Goal: Check status

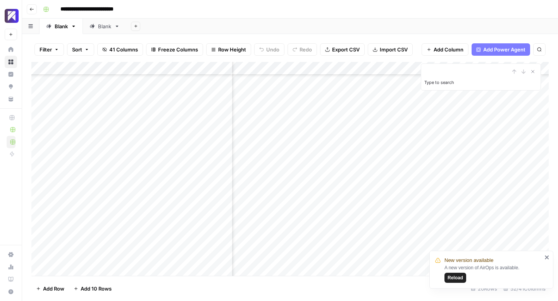
scroll to position [75, 2268]
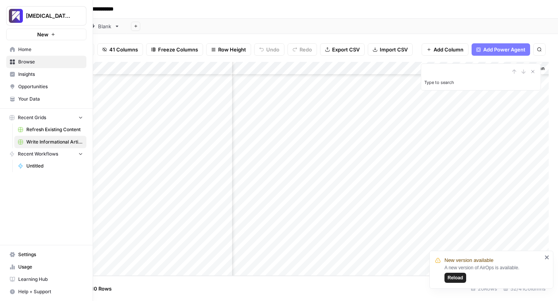
click at [14, 268] on icon at bounding box center [15, 267] width 2 height 3
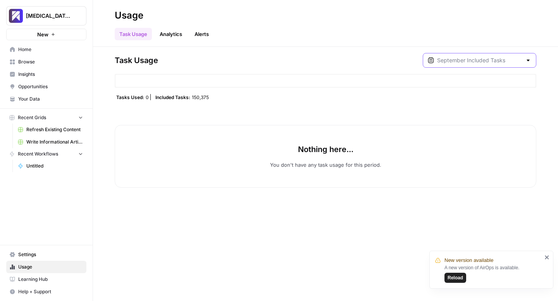
click at [483, 60] on input "text" at bounding box center [479, 61] width 85 height 8
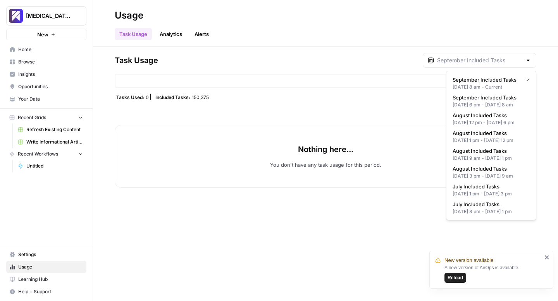
type input "September Included Tasks"
click at [457, 281] on span "Reload" at bounding box center [455, 278] width 15 height 7
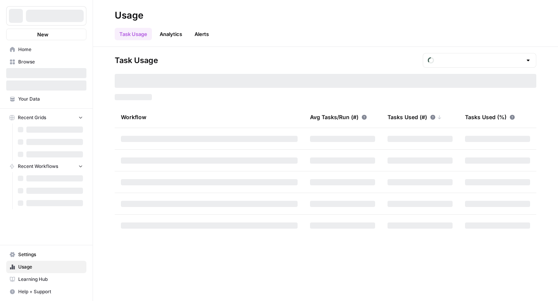
type input "September Included Tasks"
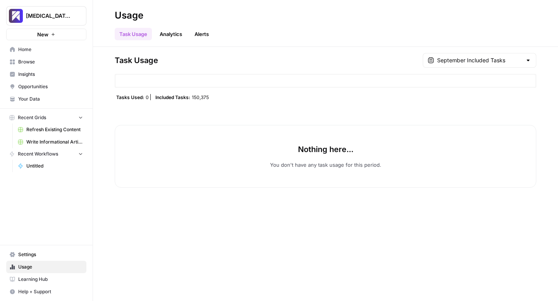
click at [200, 31] on button "Alerts" at bounding box center [202, 34] width 24 height 12
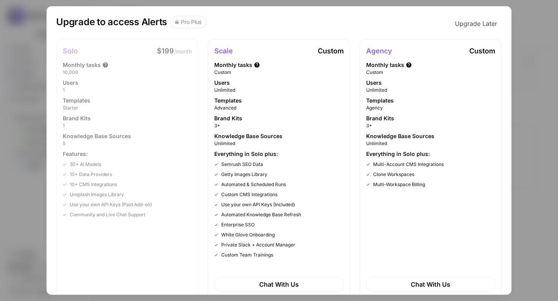
click at [536, 46] on div "Upgrade to access Alerts Pro Plus Upgrade Later Solo $199 /month Monthly tasks …" at bounding box center [279, 150] width 558 height 301
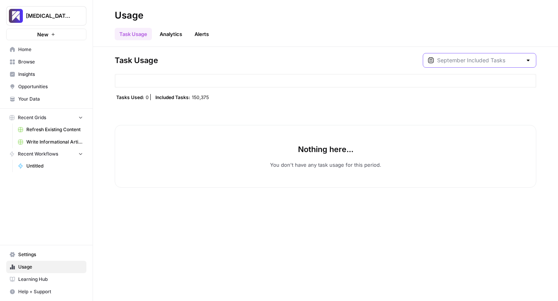
click at [512, 61] on input "text" at bounding box center [479, 61] width 85 height 8
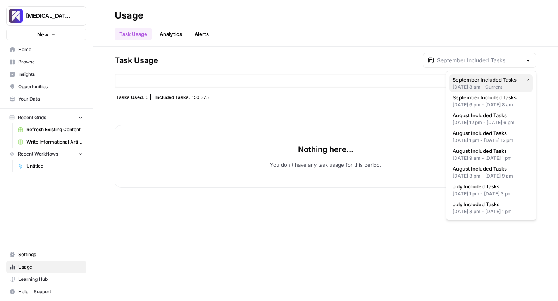
click at [492, 86] on div "[DATE] 8 am - Current" at bounding box center [491, 87] width 77 height 7
type input "September Included Tasks"
